Goal: Information Seeking & Learning: Learn about a topic

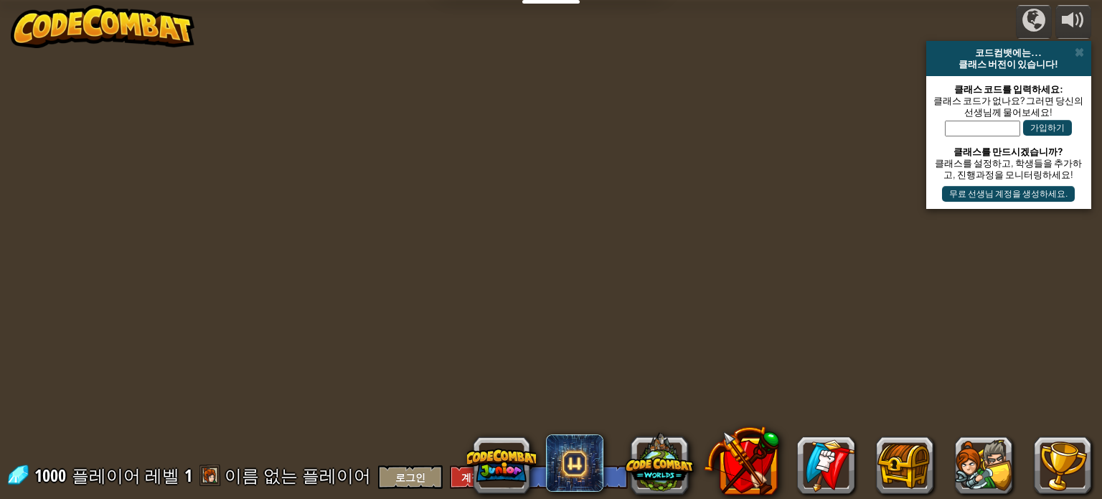
select select "ko"
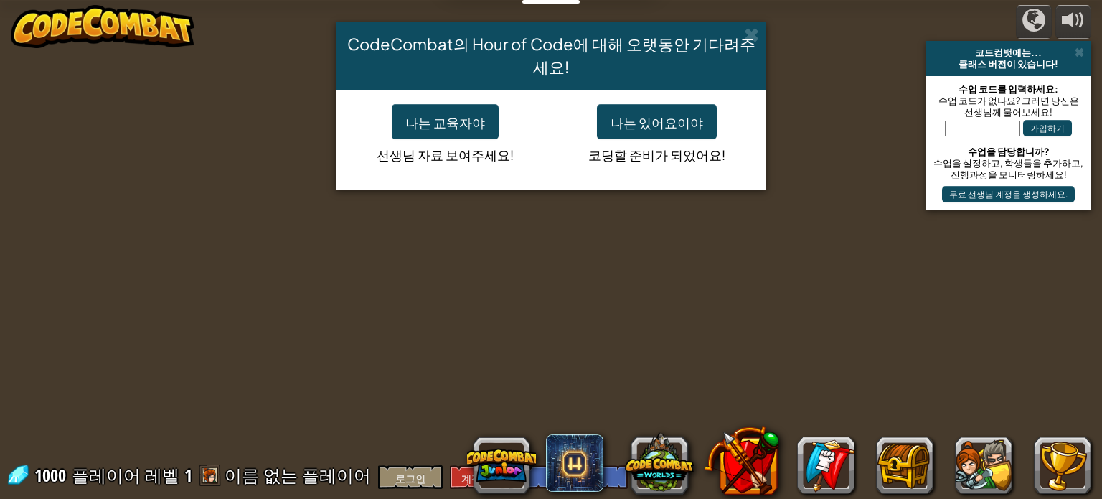
select select "ko"
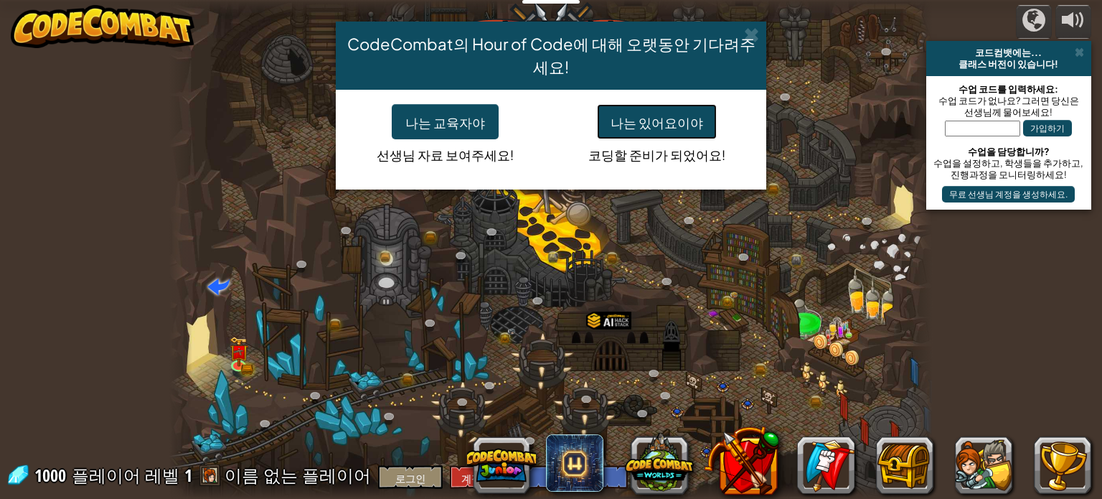
click at [672, 124] on font "나는 있어요이야" at bounding box center [657, 122] width 93 height 17
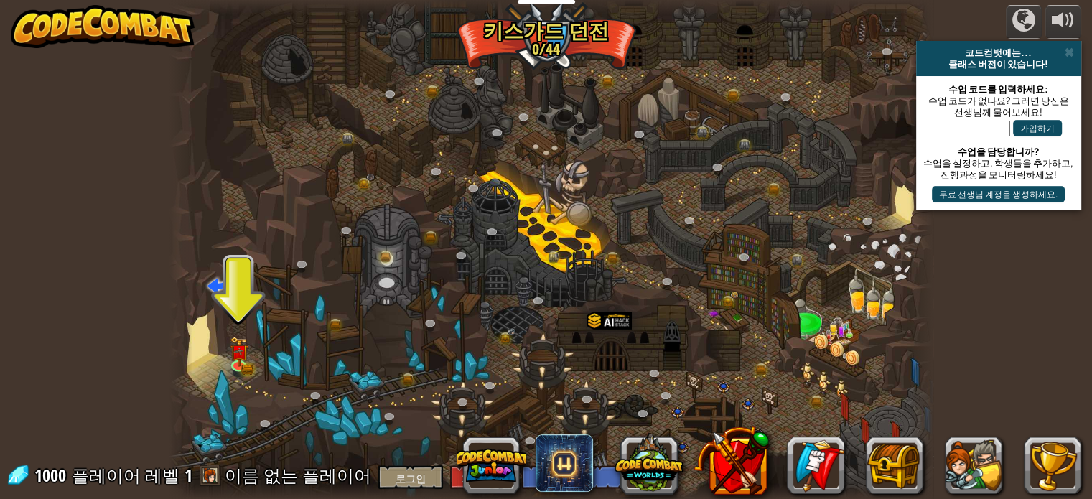
click at [250, 359] on div at bounding box center [550, 249] width 763 height 499
click at [247, 361] on img at bounding box center [238, 344] width 19 height 41
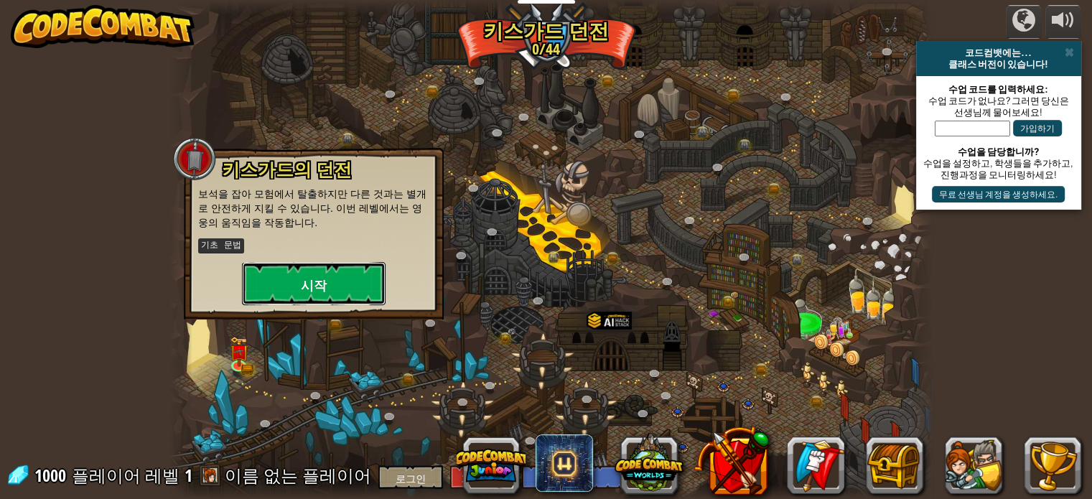
click at [276, 283] on button "시작" at bounding box center [314, 283] width 144 height 43
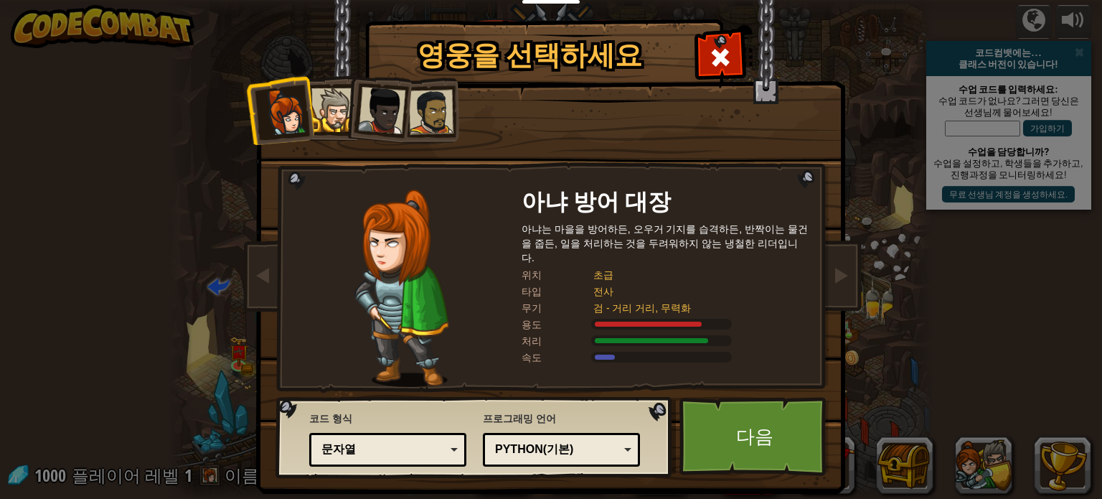
click at [328, 100] on div at bounding box center [333, 110] width 44 height 44
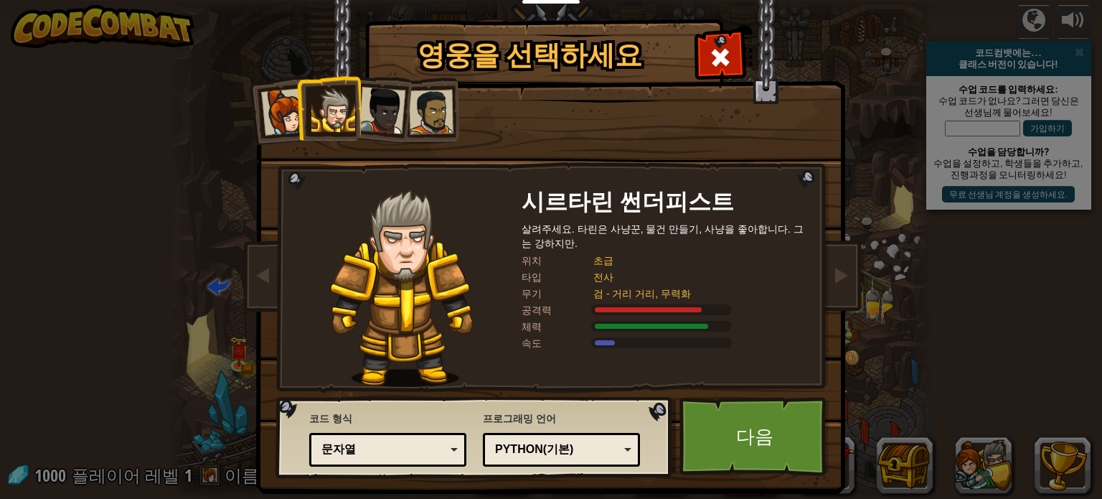
click at [365, 100] on div at bounding box center [381, 110] width 47 height 47
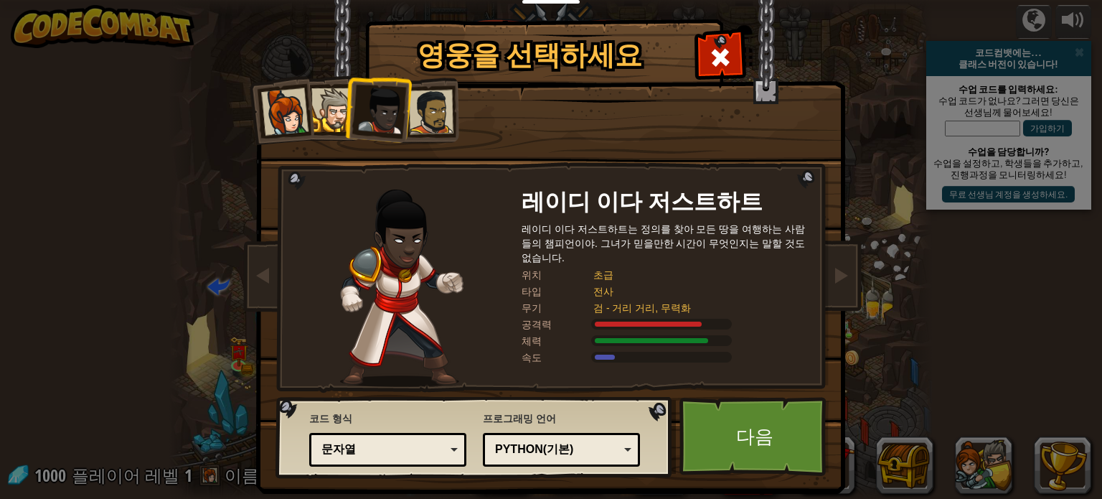
click at [389, 100] on div at bounding box center [381, 110] width 47 height 47
click at [404, 78] on ol at bounding box center [551, 78] width 592 height 0
click at [411, 116] on div at bounding box center [431, 112] width 44 height 44
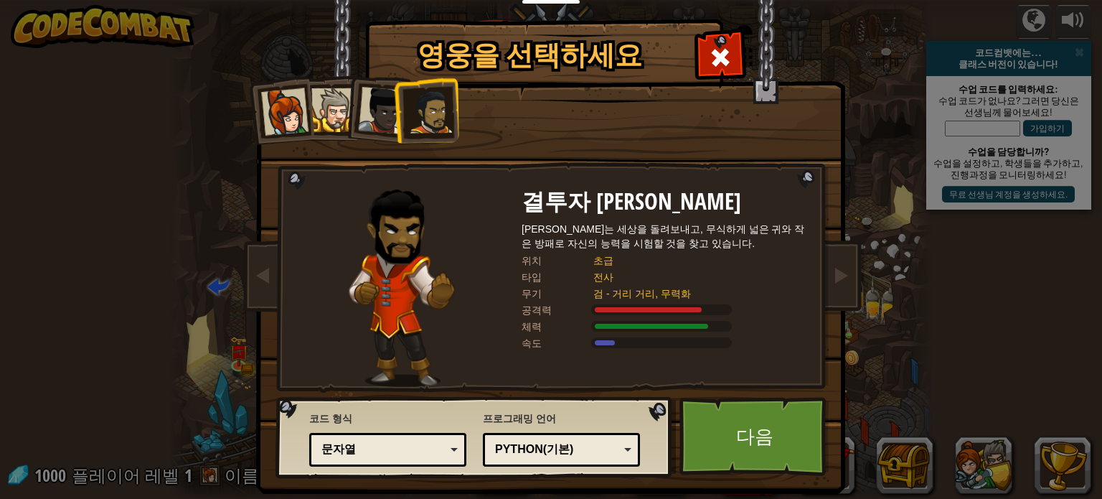
click at [288, 111] on div at bounding box center [284, 111] width 47 height 47
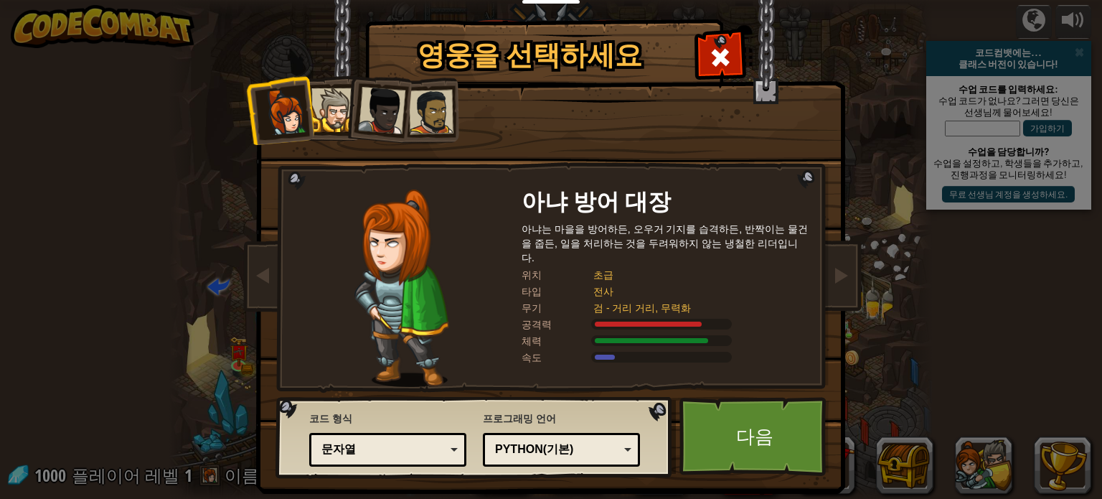
click at [326, 103] on div at bounding box center [333, 110] width 44 height 44
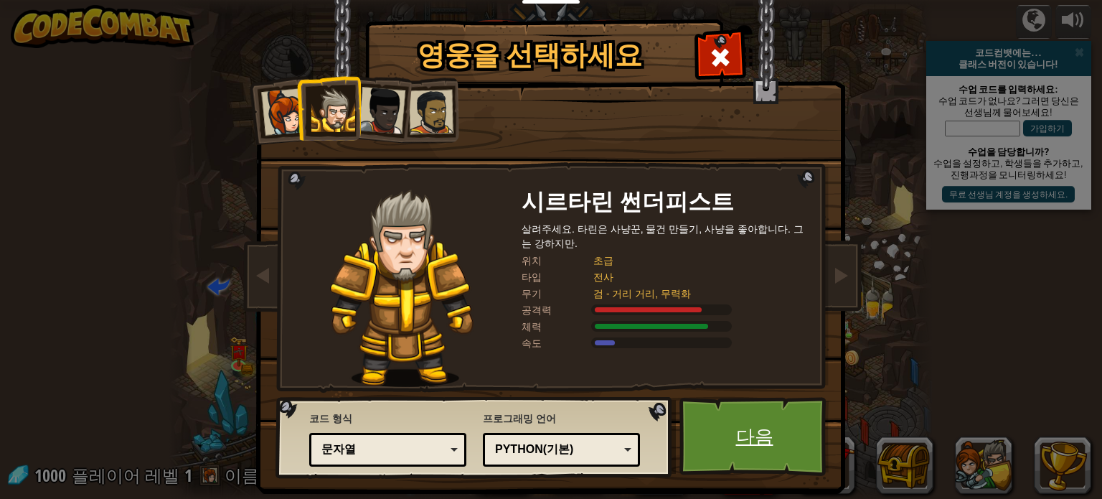
click at [741, 417] on link "다음" at bounding box center [755, 436] width 150 height 79
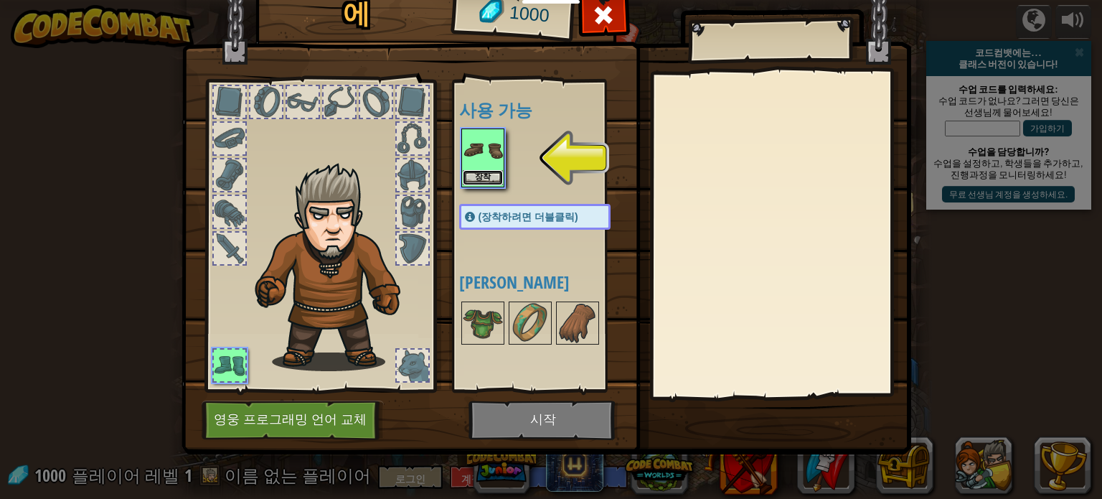
click at [488, 171] on button "장착" at bounding box center [483, 177] width 40 height 15
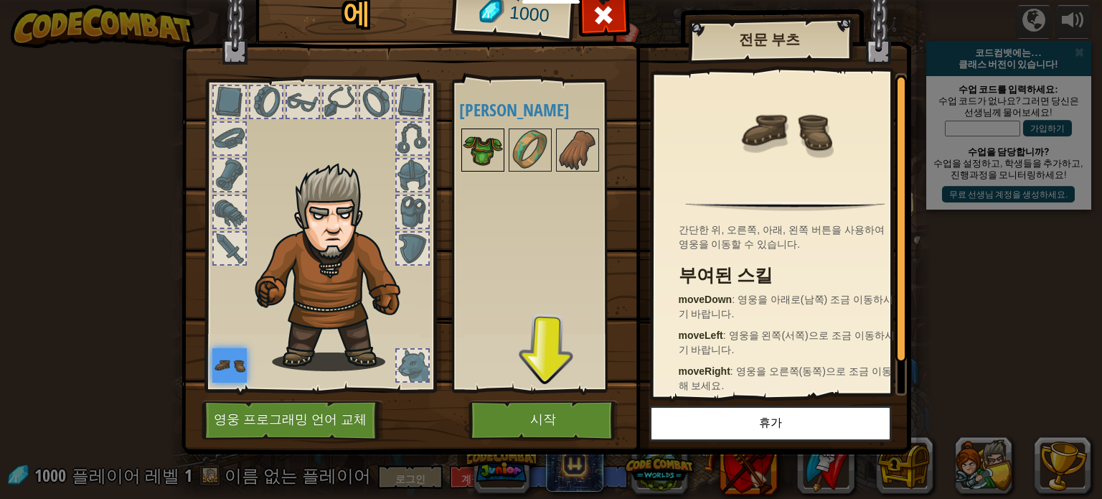
click at [491, 154] on img at bounding box center [483, 150] width 40 height 40
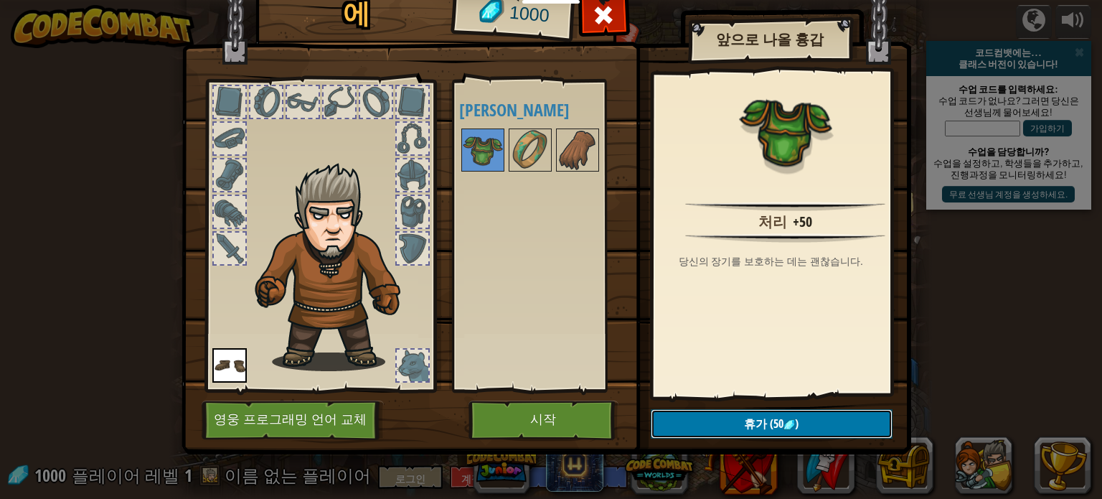
click at [714, 415] on button "휴가 (50 )" at bounding box center [772, 423] width 242 height 29
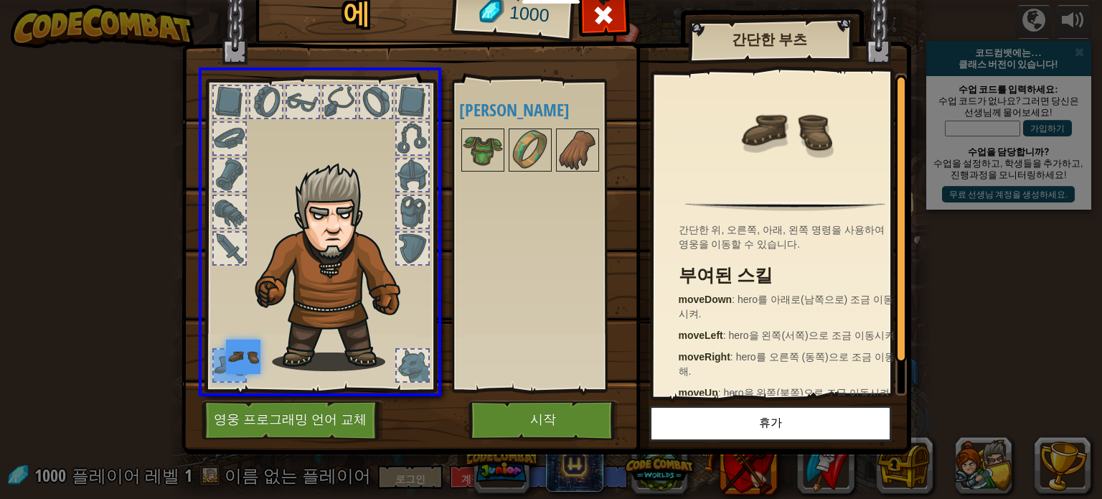
drag, startPoint x: 222, startPoint y: 363, endPoint x: 294, endPoint y: 350, distance: 72.9
click at [261, 358] on img at bounding box center [243, 356] width 34 height 34
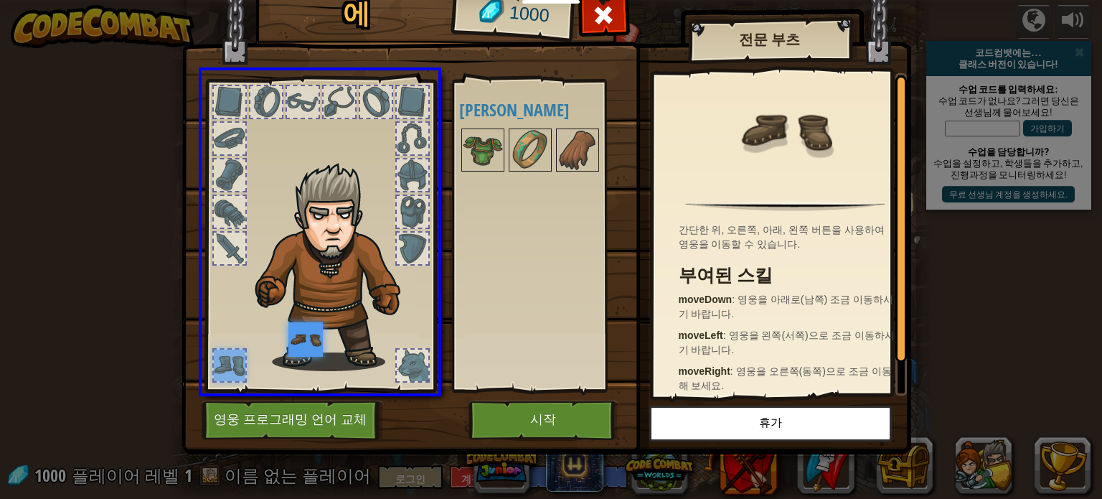
drag, startPoint x: 217, startPoint y: 361, endPoint x: 313, endPoint y: 347, distance: 97.2
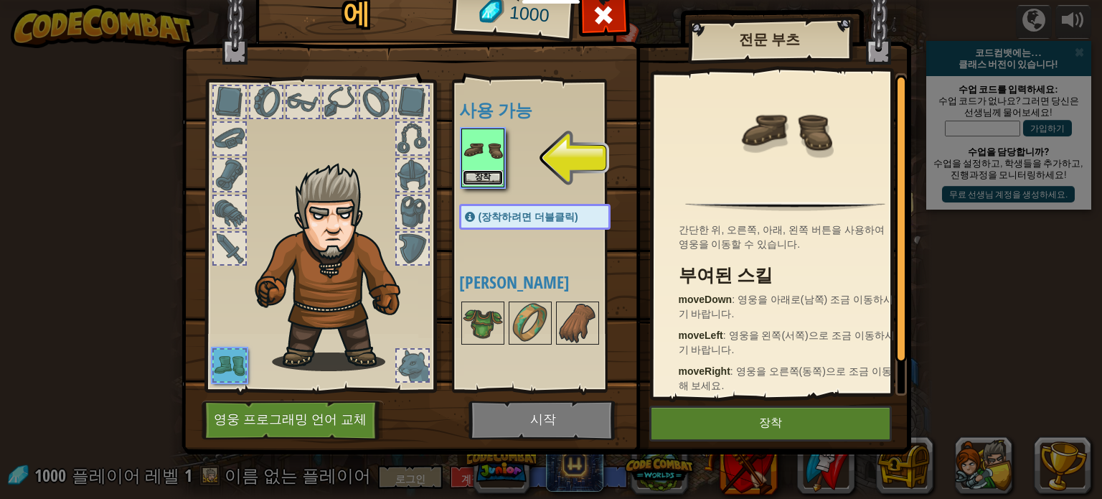
click at [488, 182] on button "장착" at bounding box center [483, 177] width 40 height 15
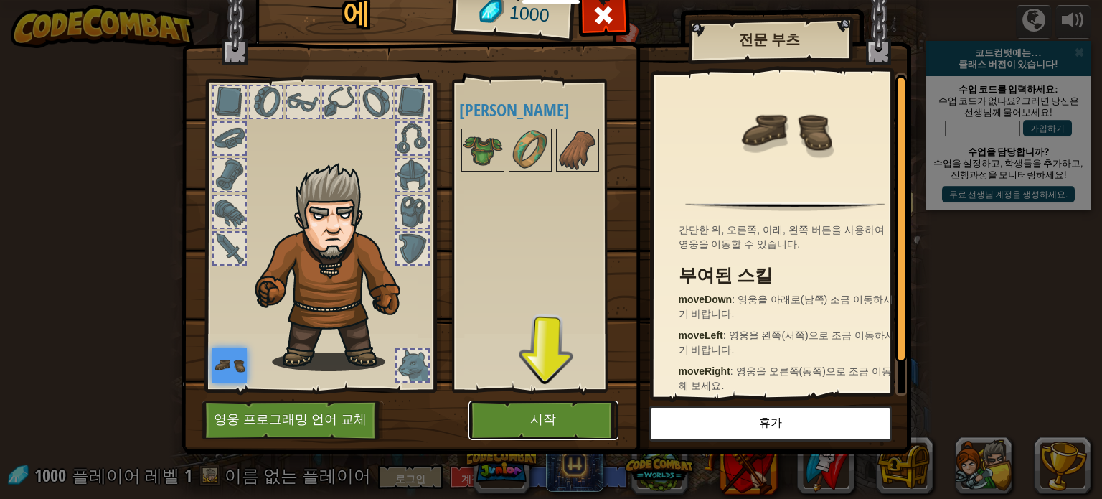
click at [553, 421] on font "시작" at bounding box center [543, 420] width 26 height 14
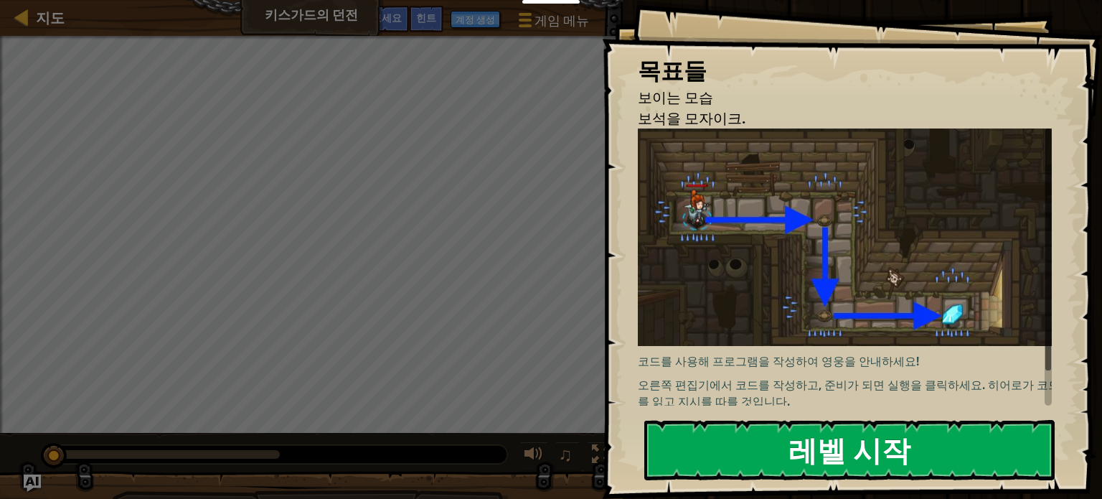
click at [804, 229] on img at bounding box center [850, 236] width 425 height 217
click at [807, 439] on font "레벨 시작" at bounding box center [850, 449] width 122 height 39
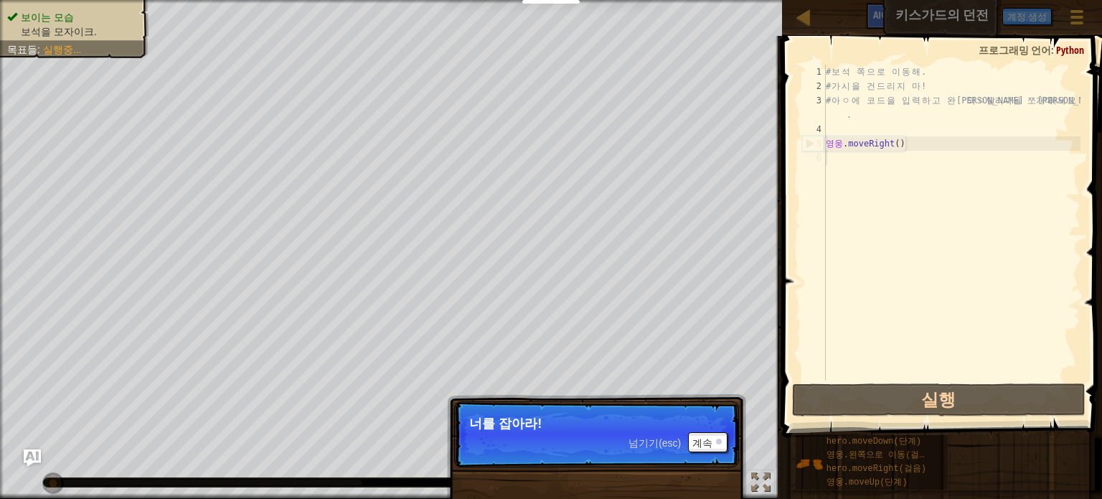
click at [528, 454] on p "넘기기(esc) 계속 너를 잡아라!" at bounding box center [596, 434] width 285 height 66
click at [654, 442] on font "넘기기(esc)" at bounding box center [655, 442] width 52 height 11
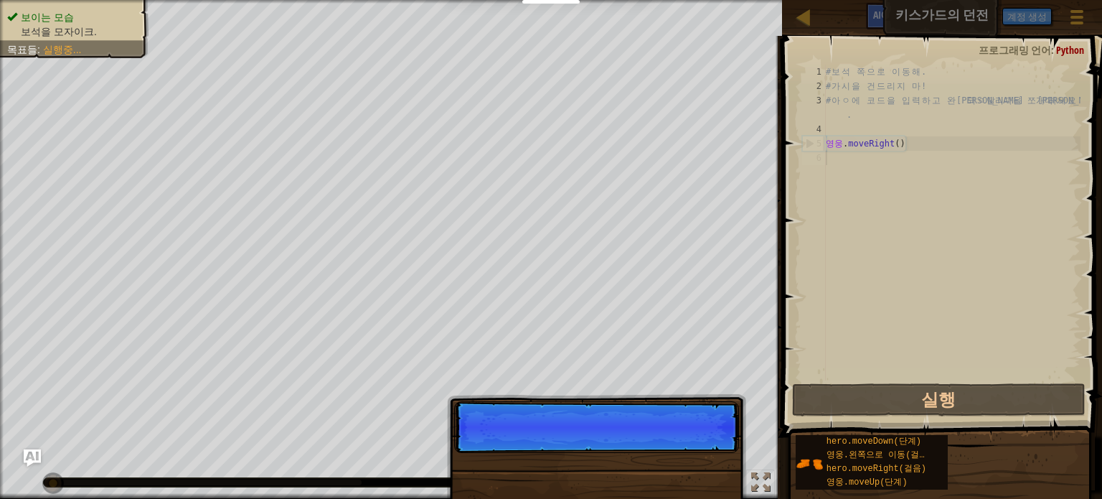
scroll to position [6, 0]
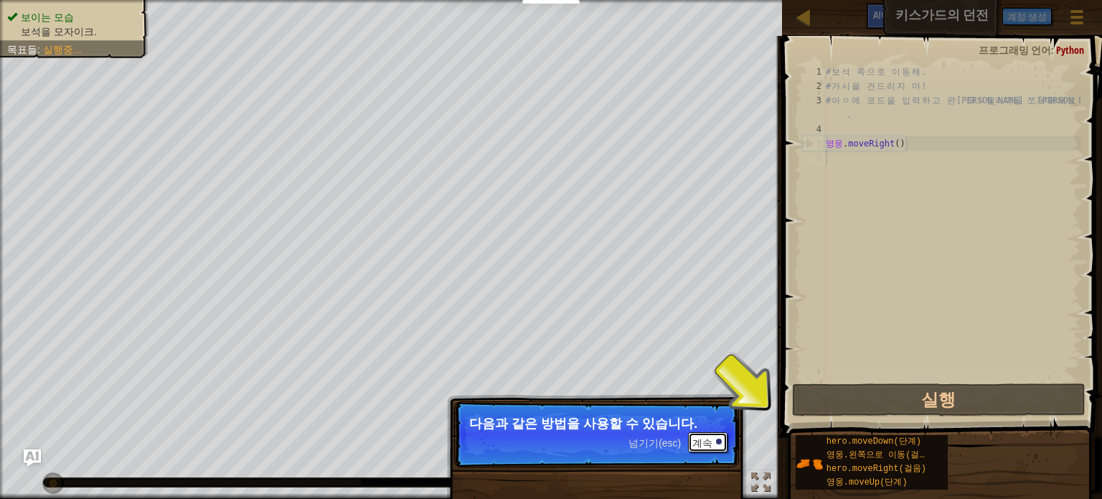
click at [719, 437] on button "계속" at bounding box center [707, 442] width 39 height 20
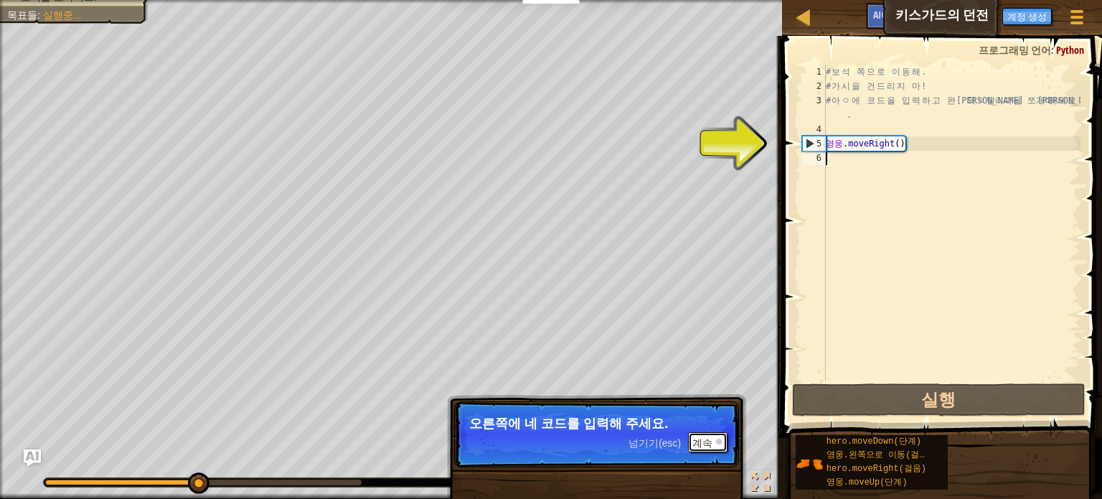
click at [716, 436] on button "계속" at bounding box center [707, 442] width 39 height 20
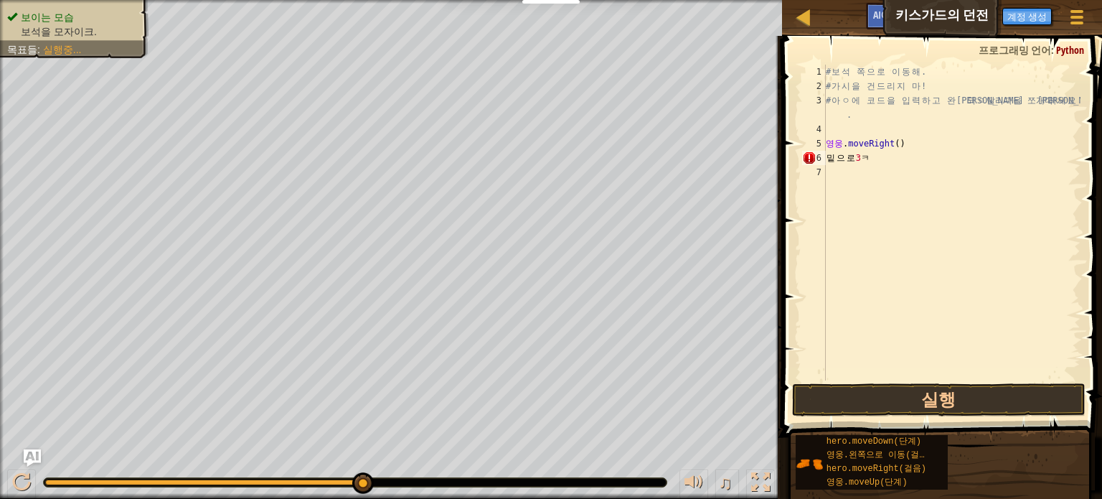
scroll to position [0, 0]
type textarea "칸"
